Goal: Task Accomplishment & Management: Complete application form

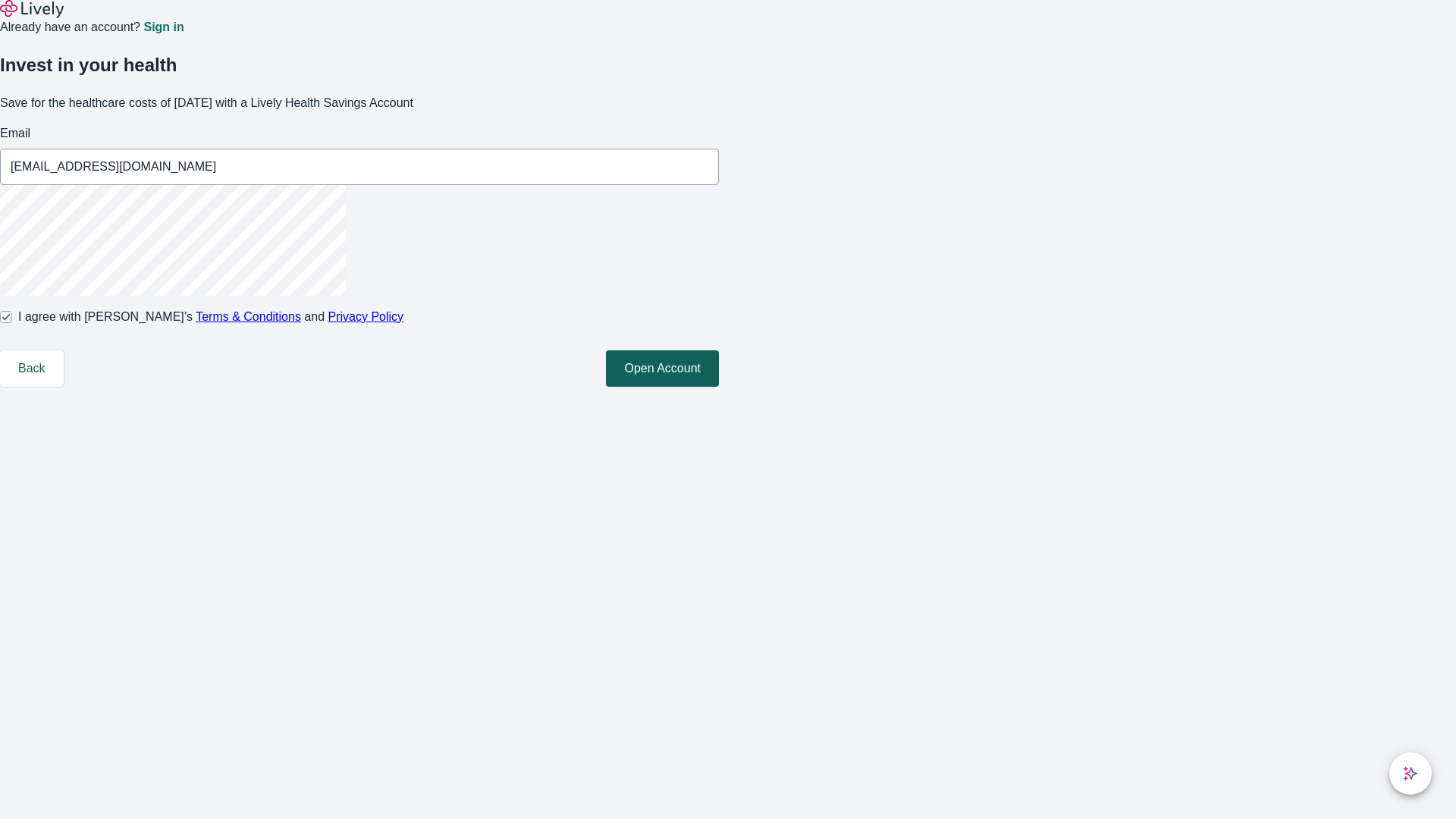
click at [719, 387] on button "Open Account" at bounding box center [662, 368] width 113 height 36
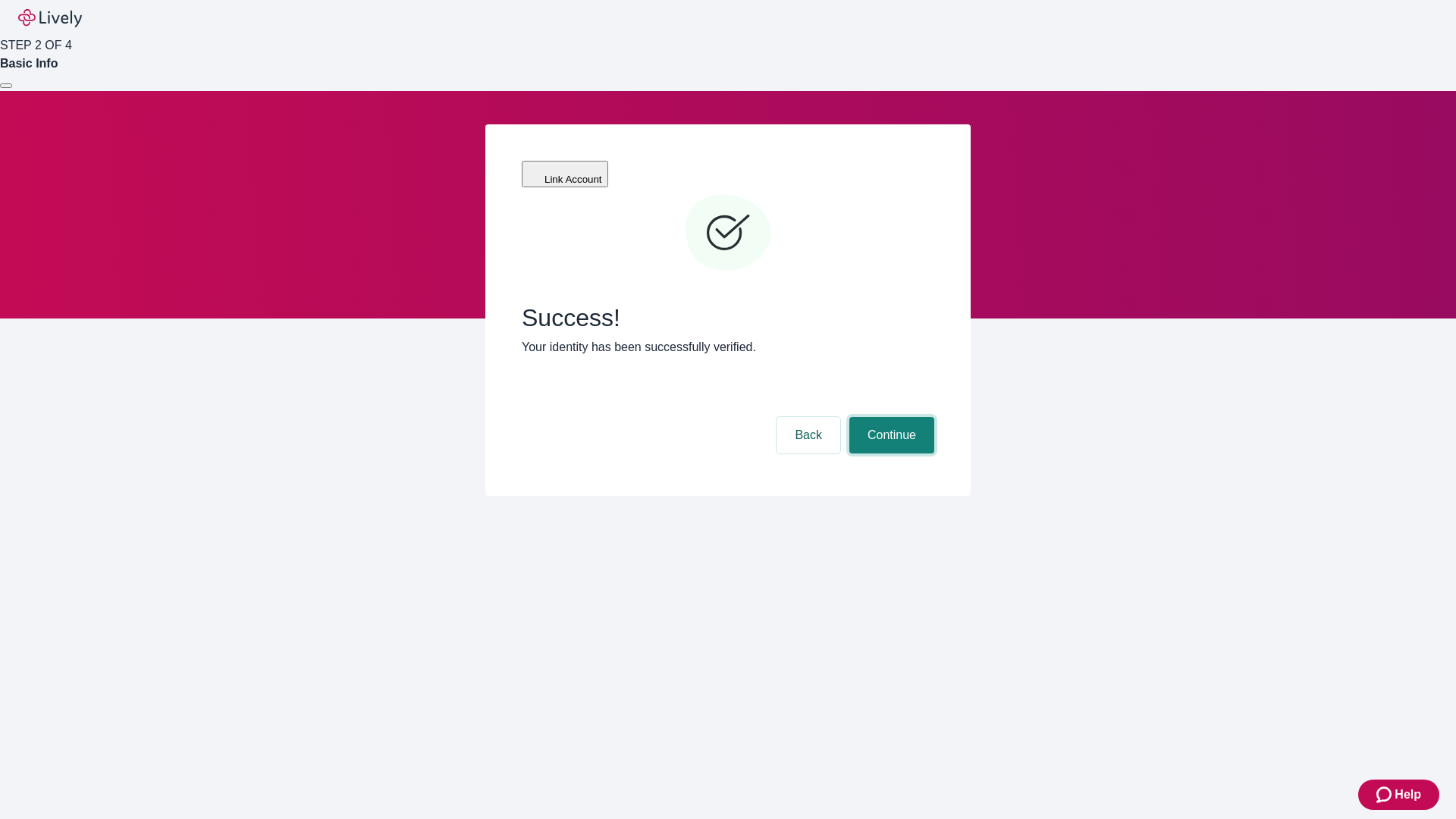
click at [890, 417] on button "Continue" at bounding box center [892, 435] width 85 height 36
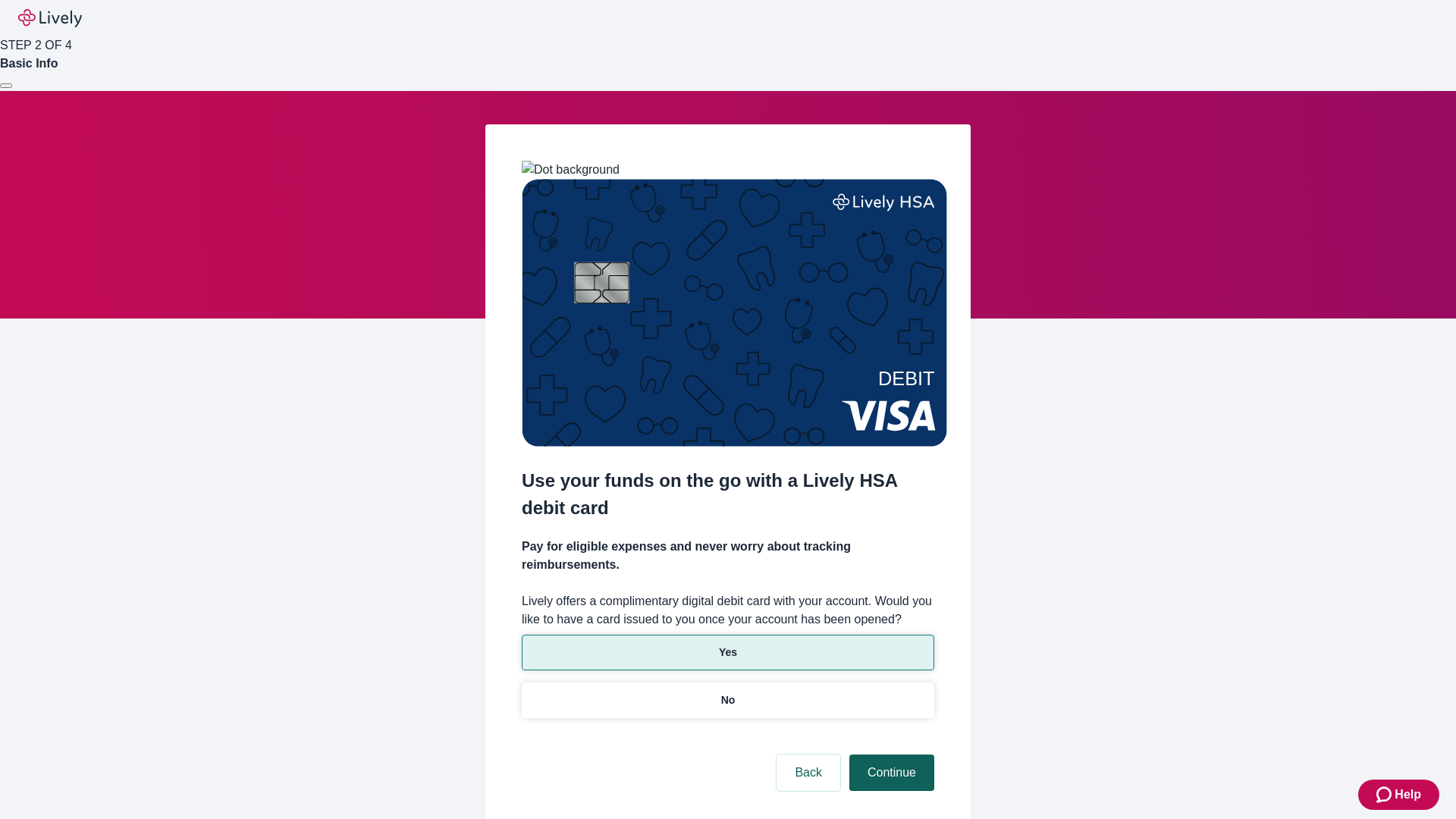
click at [728, 693] on p "No" at bounding box center [728, 700] width 14 height 16
click at [890, 755] on button "Continue" at bounding box center [892, 772] width 85 height 36
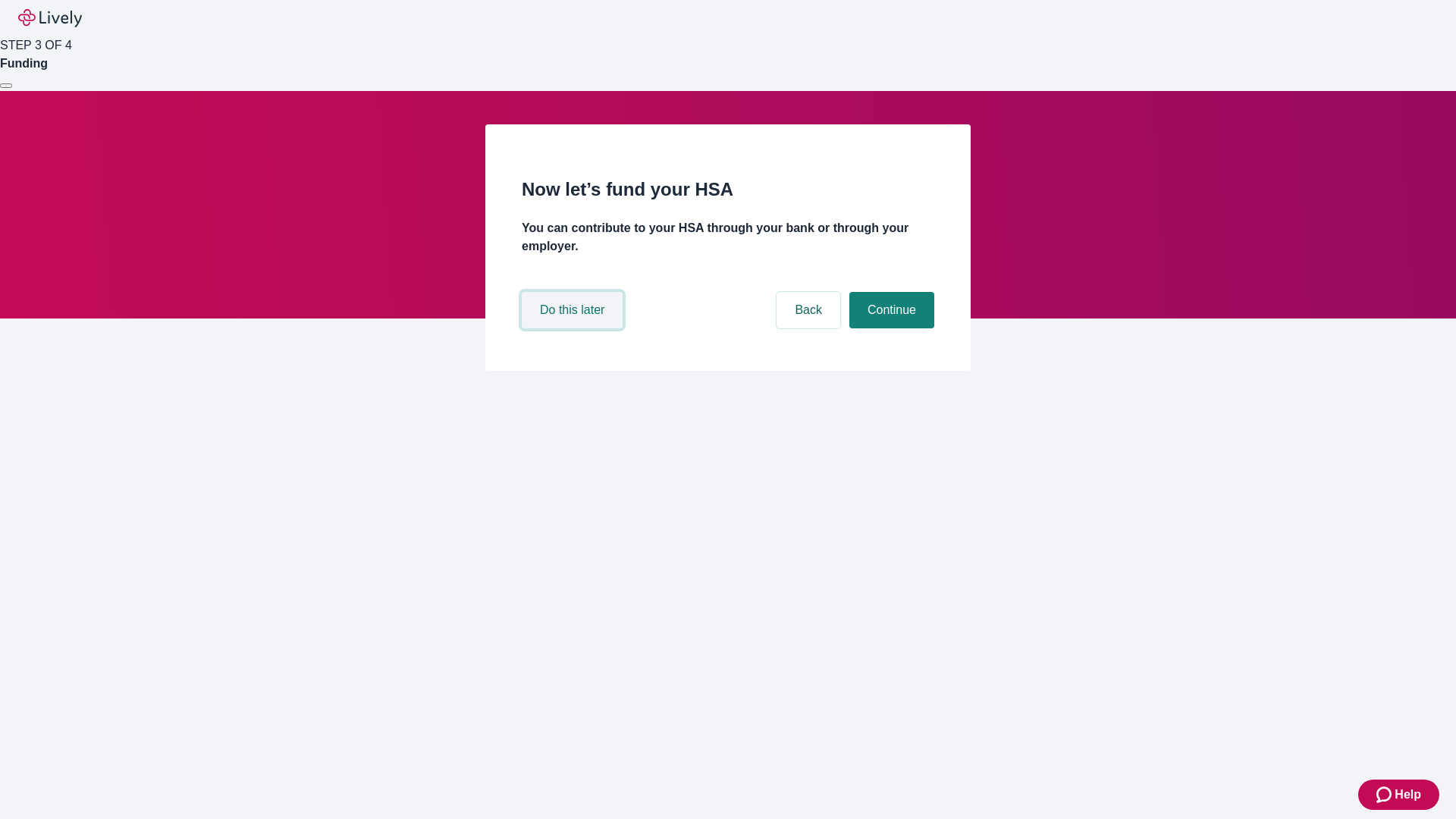
click at [574, 328] on button "Do this later" at bounding box center [572, 309] width 101 height 36
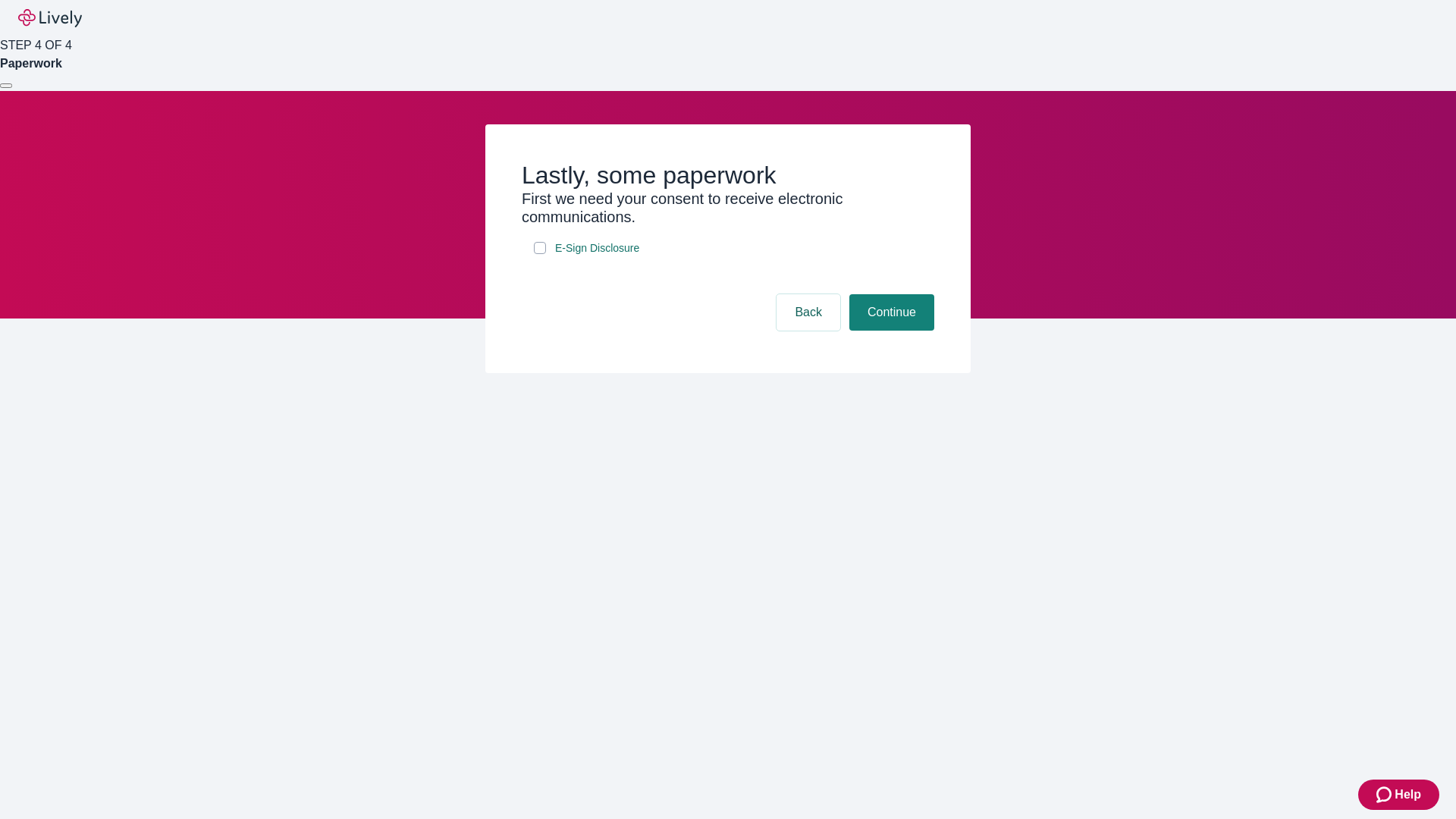
click at [540, 254] on input "E-Sign Disclosure" at bounding box center [540, 248] width 12 height 12
checkbox input "true"
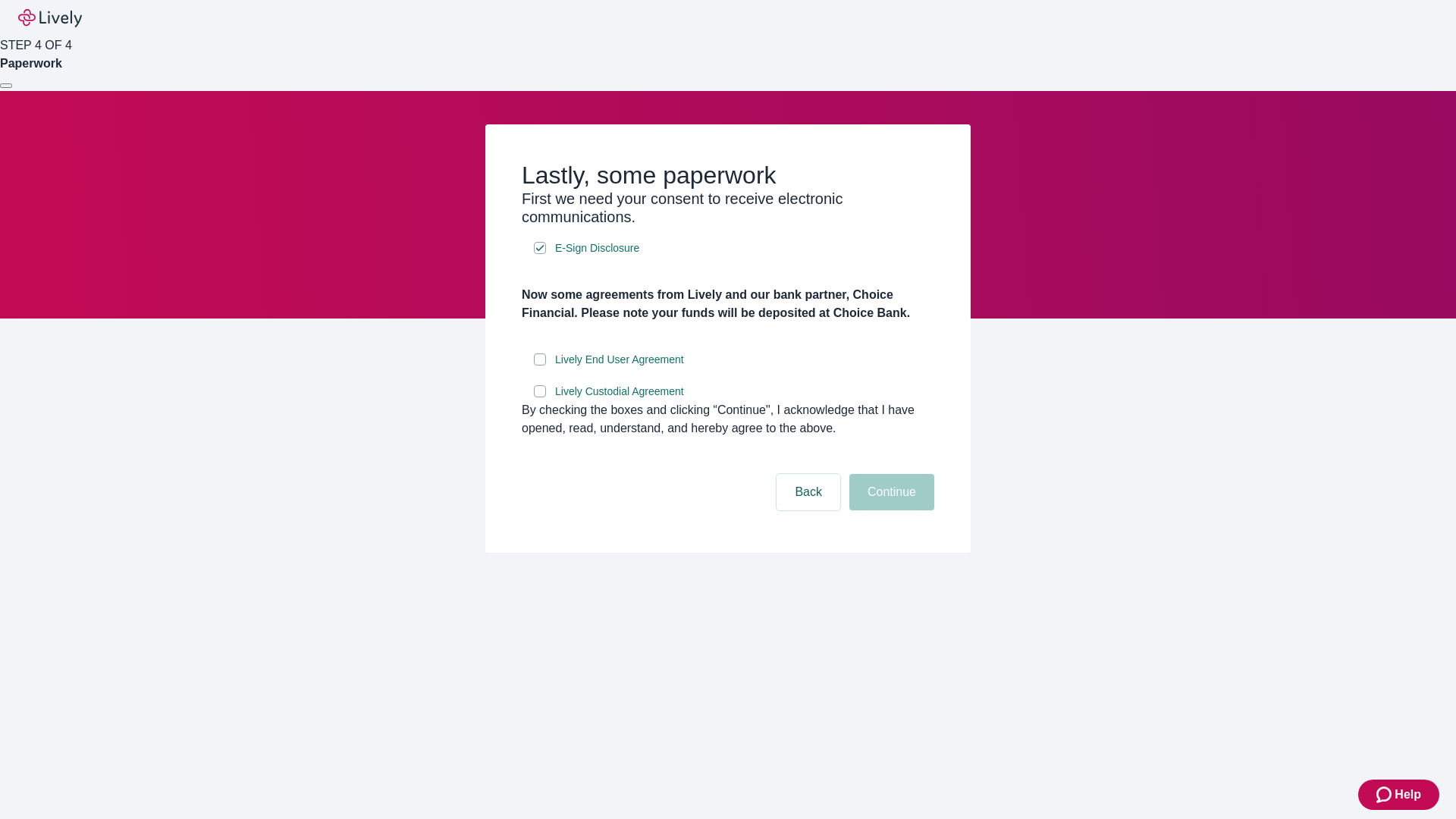
click at [540, 365] on input "Lively End User Agreement" at bounding box center [540, 359] width 12 height 12
checkbox input "true"
click at [540, 398] on input "Lively Custodial Agreement" at bounding box center [540, 391] width 12 height 12
checkbox input "true"
click at [890, 510] on button "Continue" at bounding box center [892, 492] width 85 height 36
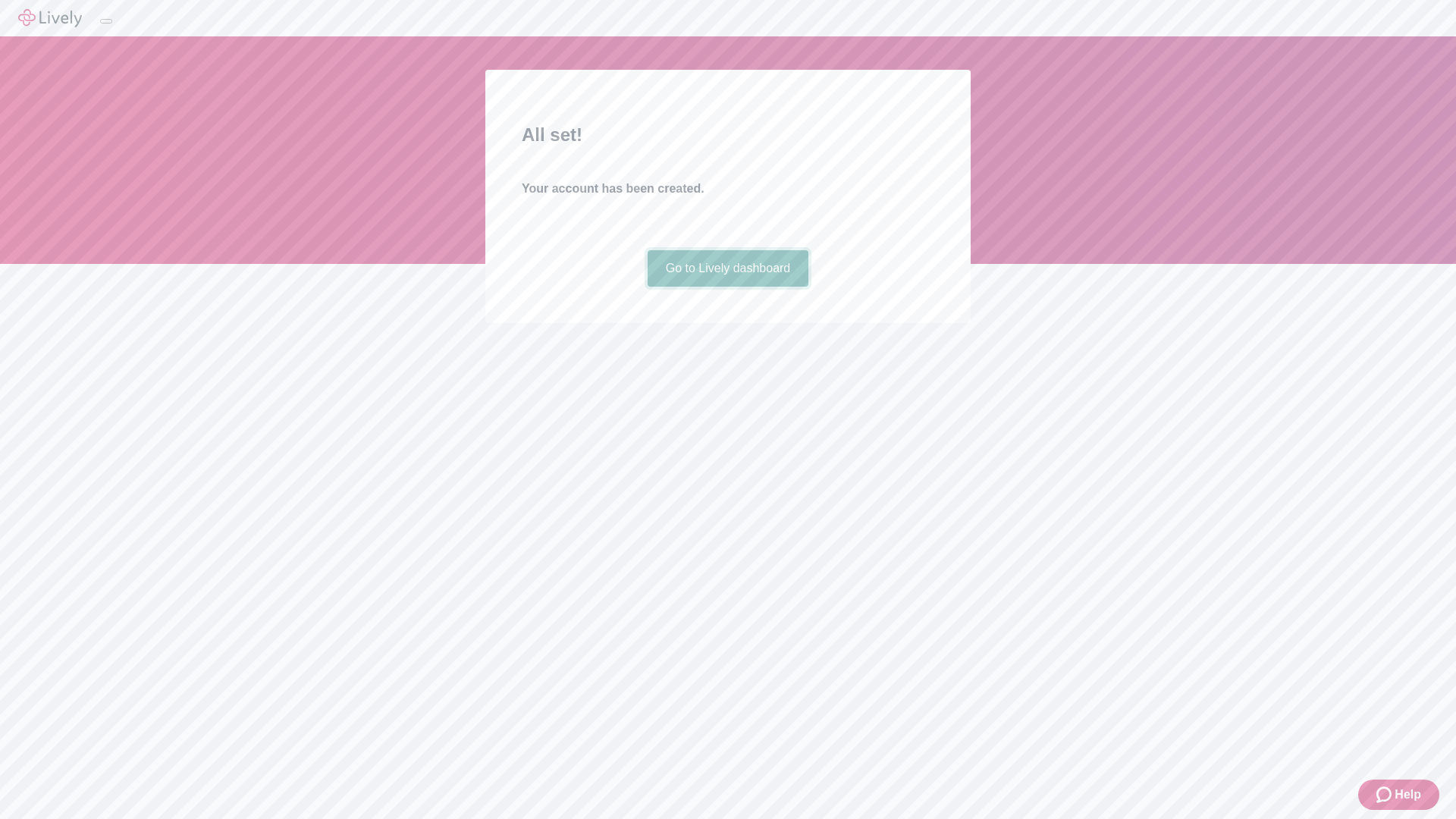
click at [728, 287] on link "Go to Lively dashboard" at bounding box center [728, 268] width 162 height 36
